Goal: Find specific page/section: Find specific page/section

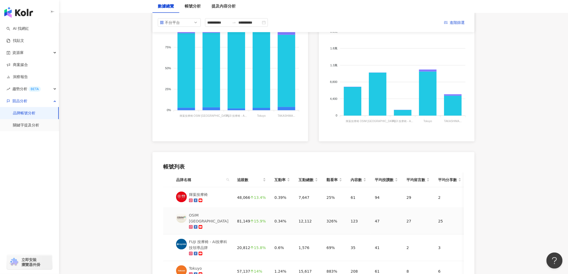
scroll to position [43, 0]
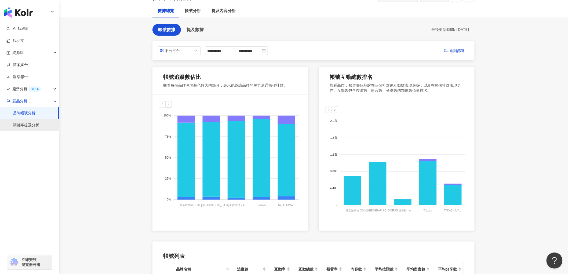
click at [25, 125] on link "關鍵字提及分析" at bounding box center [26, 125] width 26 height 5
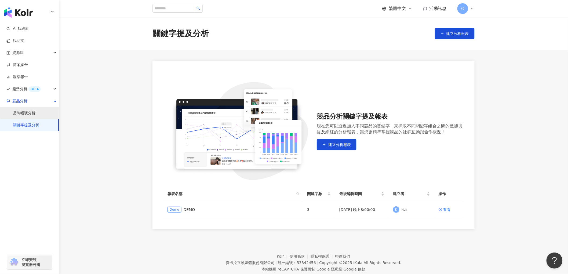
click at [28, 116] on link "品牌帳號分析" at bounding box center [24, 113] width 23 height 5
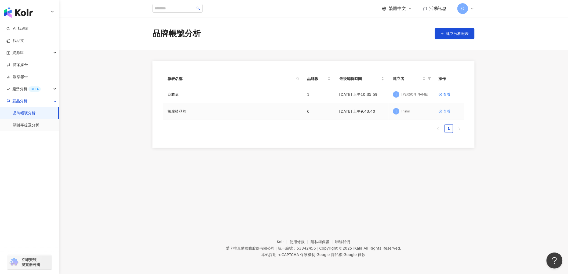
click at [450, 112] on div "查看" at bounding box center [447, 111] width 8 height 6
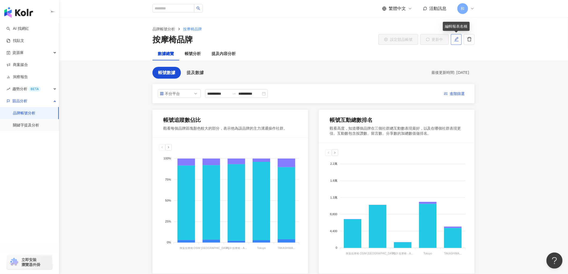
click at [455, 39] on icon "edit" at bounding box center [456, 39] width 5 height 5
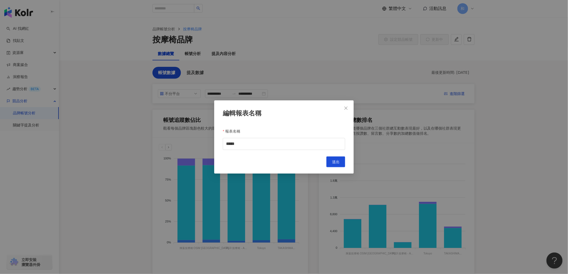
click at [420, 61] on div "編輯報表名稱 報表名稱 ***** Cancel 送出" at bounding box center [284, 137] width 568 height 274
